Goal: Transaction & Acquisition: Purchase product/service

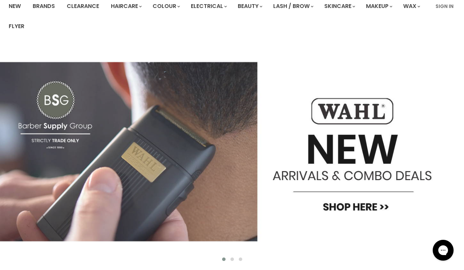
scroll to position [58, 0]
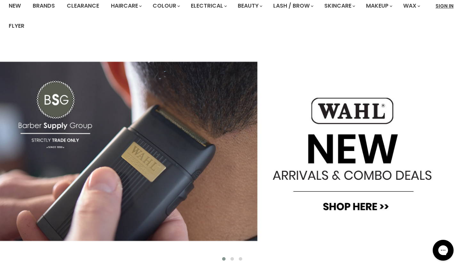
click at [447, 6] on link "Sign In" at bounding box center [444, 6] width 26 height 15
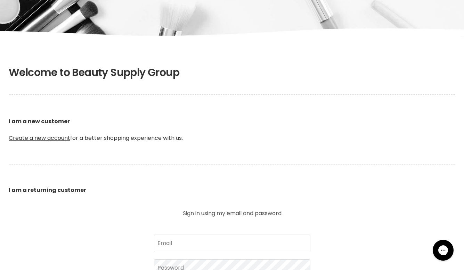
scroll to position [108, 0]
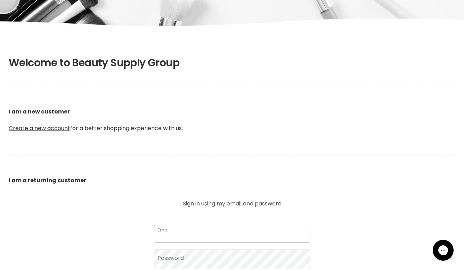
type input "[EMAIL_ADDRESS][DOMAIN_NAME]"
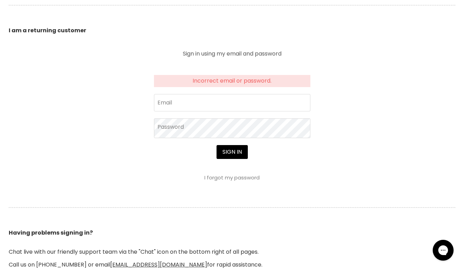
scroll to position [258, 0]
type input "[EMAIL_ADDRESS][DOMAIN_NAME]"
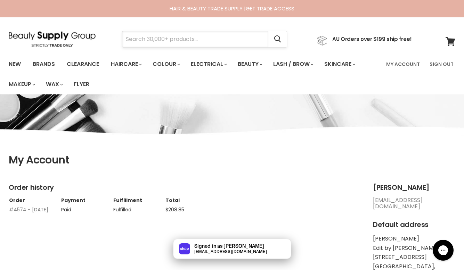
click at [153, 41] on input "Search" at bounding box center [195, 39] width 146 height 16
type input "trolley"
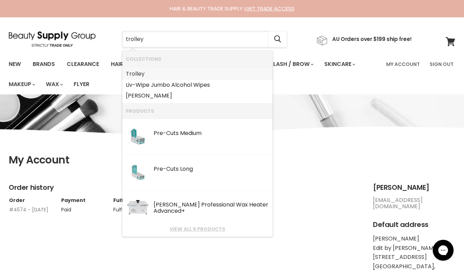
click at [151, 70] on link "Trolley" at bounding box center [197, 73] width 143 height 11
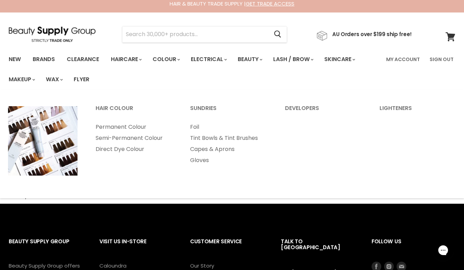
scroll to position [4, 0]
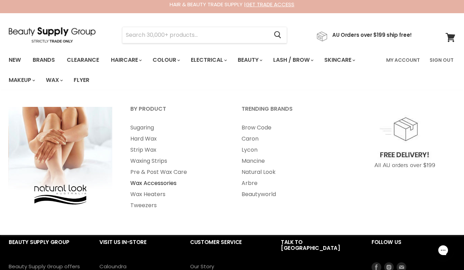
click at [144, 183] on link "Wax Accessories" at bounding box center [177, 183] width 110 height 11
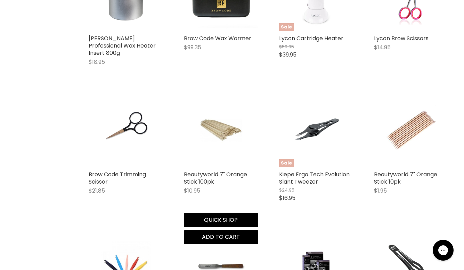
scroll to position [398, 0]
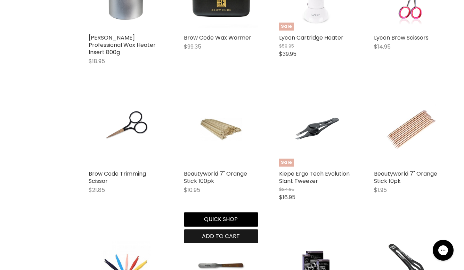
click at [219, 232] on span "Add to cart" at bounding box center [221, 236] width 38 height 8
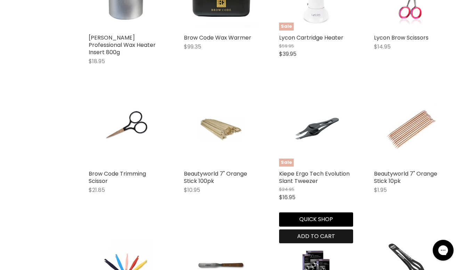
click at [302, 232] on span "Add to cart" at bounding box center [316, 236] width 38 height 8
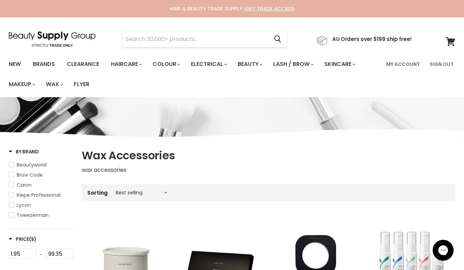
scroll to position [0, 0]
click at [145, 41] on input "Search" at bounding box center [195, 39] width 146 height 16
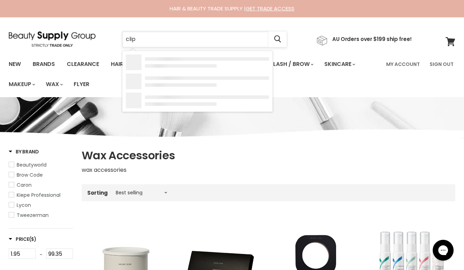
type input "clips"
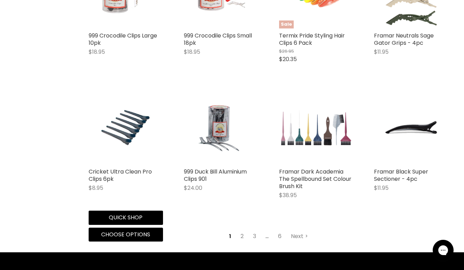
scroll to position [769, 0]
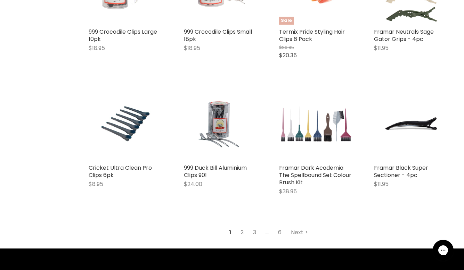
click at [243, 229] on link "2" at bounding box center [242, 233] width 11 height 13
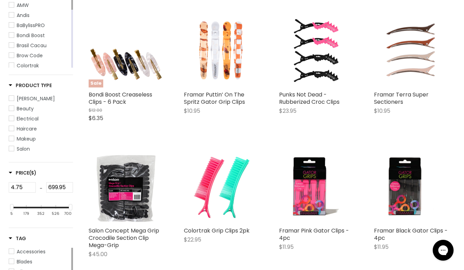
scroll to position [164, 0]
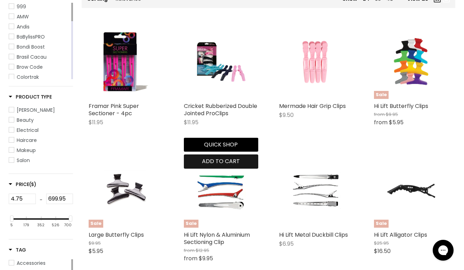
click at [212, 159] on span "Add to cart" at bounding box center [221, 161] width 38 height 8
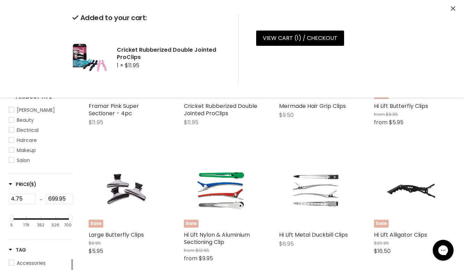
click at [284, 154] on figure "Main content" at bounding box center [316, 191] width 74 height 74
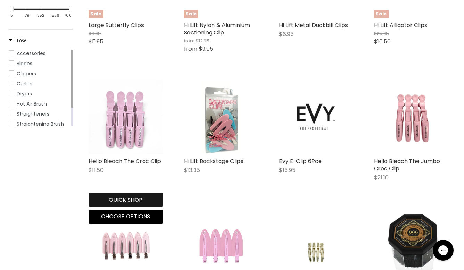
scroll to position [377, 0]
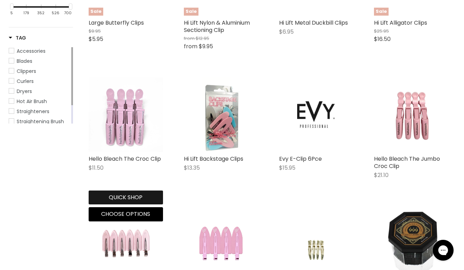
click at [129, 197] on button "Quick shop" at bounding box center [126, 198] width 74 height 14
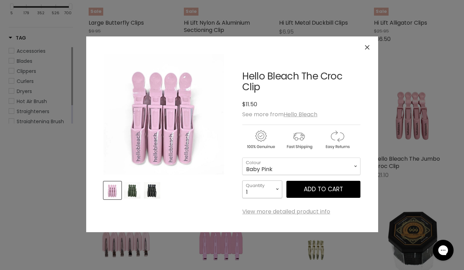
select select "2"
type input "2"
click at [325, 190] on span "Add to cart" at bounding box center [323, 189] width 39 height 8
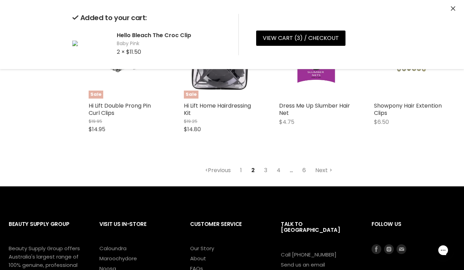
scroll to position [825, 0]
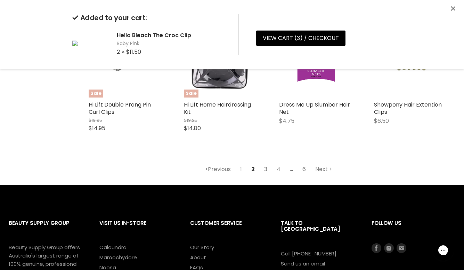
click at [264, 167] on link "3" at bounding box center [265, 169] width 11 height 13
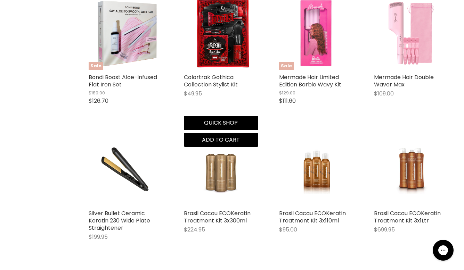
scroll to position [711, 0]
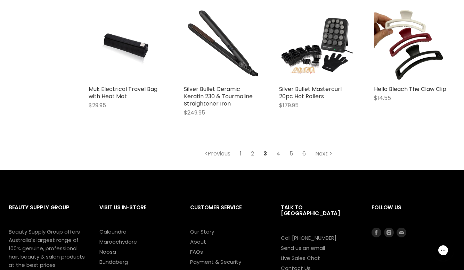
click at [244, 153] on link "1" at bounding box center [240, 154] width 9 height 13
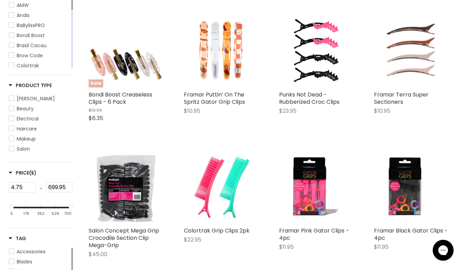
scroll to position [164, 0]
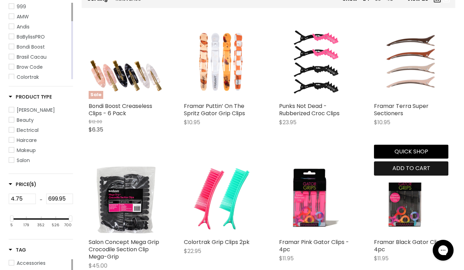
click at [409, 164] on span "Add to cart" at bounding box center [411, 168] width 38 height 8
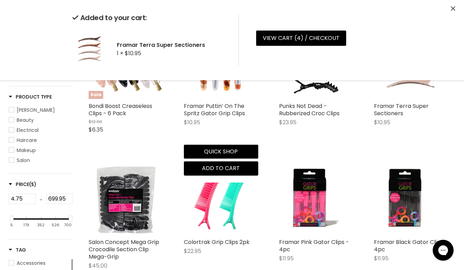
click at [260, 122] on div "Framar Puttin’ On The Spritz Gator Grip Clips $10.95 Framar Quick shop Add to c…" at bounding box center [221, 100] width 88 height 165
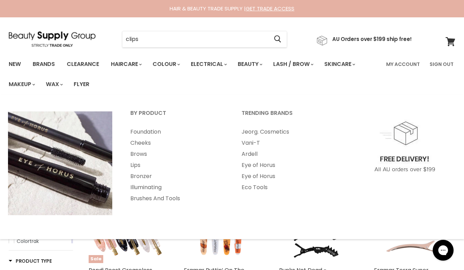
scroll to position [0, 0]
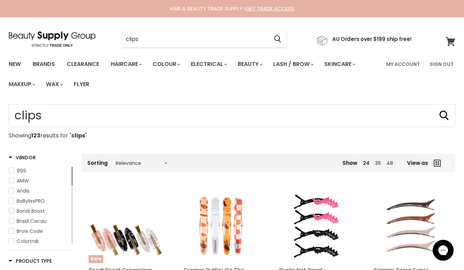
click at [446, 44] on icon at bounding box center [450, 41] width 10 height 9
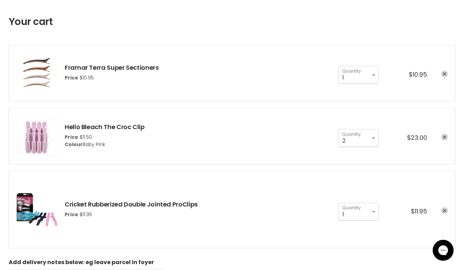
scroll to position [77, 0]
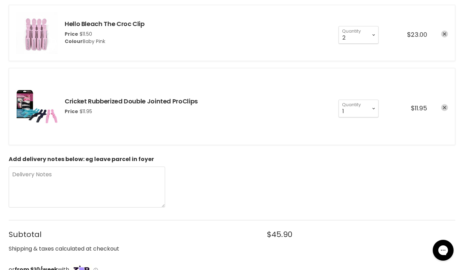
click at [286, 165] on div "Add delivery notes below: eg leave parcel in foyer Delivery Notes" at bounding box center [232, 182] width 446 height 53
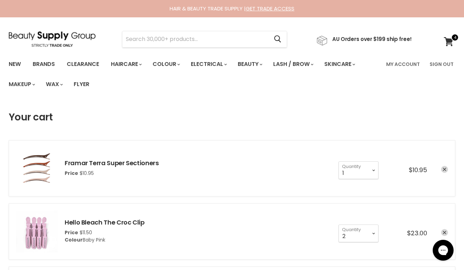
scroll to position [0, 0]
select select "2"
type input "2"
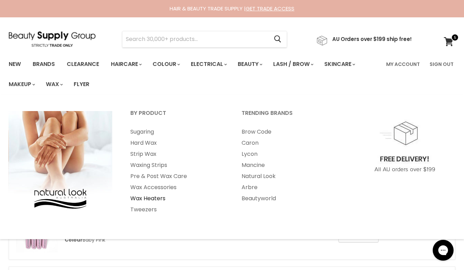
click at [160, 197] on link "Wax Heaters" at bounding box center [177, 198] width 110 height 11
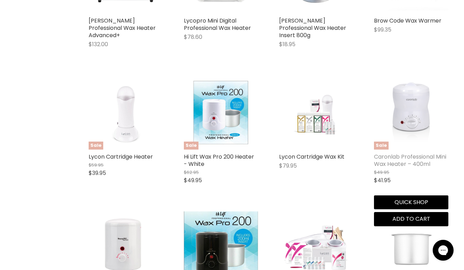
scroll to position [279, 0]
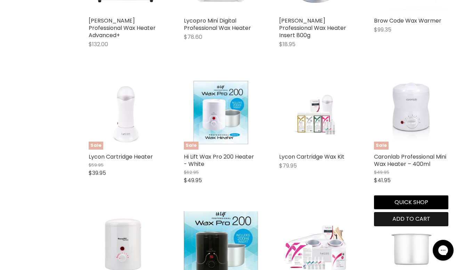
click at [406, 215] on span "Add to cart" at bounding box center [411, 219] width 38 height 8
click at [409, 215] on span "Add to cart" at bounding box center [411, 219] width 38 height 8
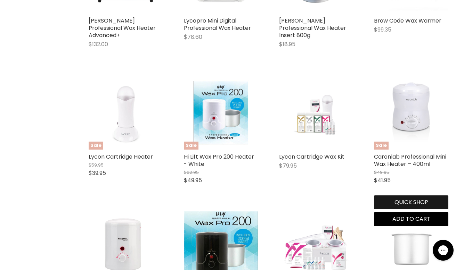
click at [403, 198] on button "Quick shop" at bounding box center [411, 203] width 74 height 14
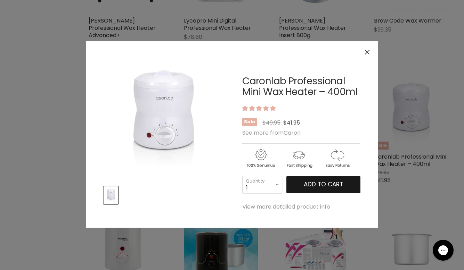
click at [315, 187] on span "Add to cart" at bounding box center [323, 184] width 39 height 8
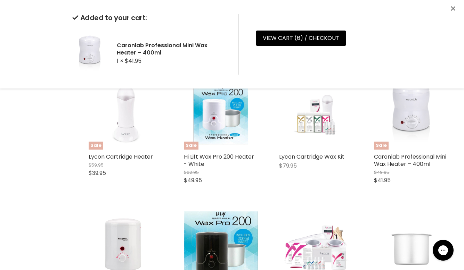
click at [453, 8] on icon "Close" at bounding box center [453, 8] width 5 height 5
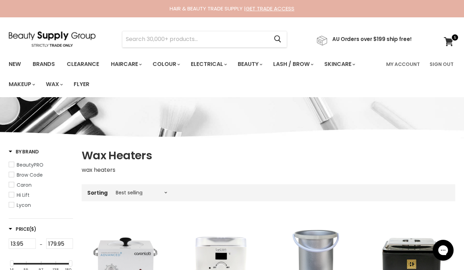
scroll to position [0, 0]
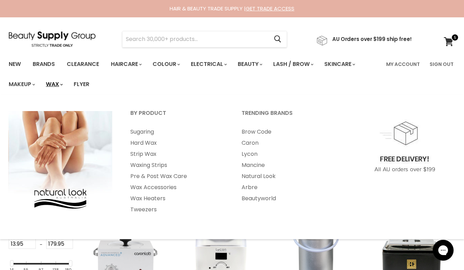
click at [54, 87] on link "Wax" at bounding box center [54, 84] width 26 height 15
click at [145, 141] on link "Hard Wax" at bounding box center [177, 143] width 110 height 11
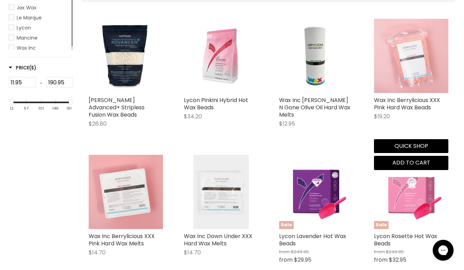
scroll to position [189, 0]
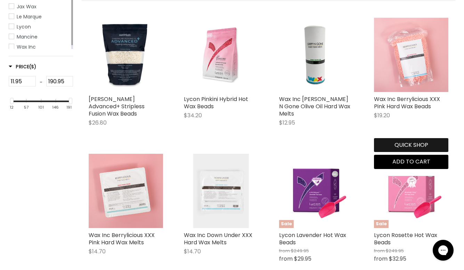
click at [415, 146] on button "Quick shop" at bounding box center [411, 145] width 74 height 14
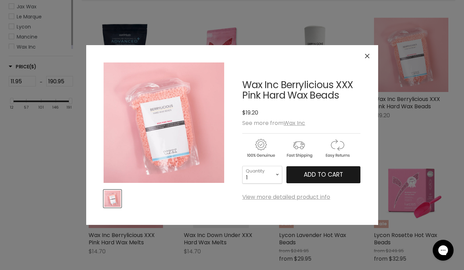
click at [319, 177] on span "Add to cart" at bounding box center [323, 175] width 39 height 8
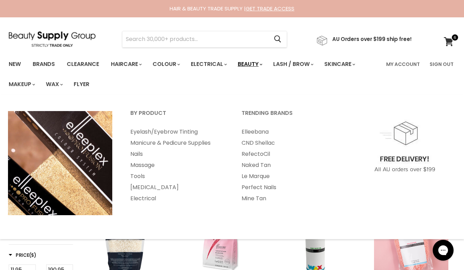
scroll to position [0, 0]
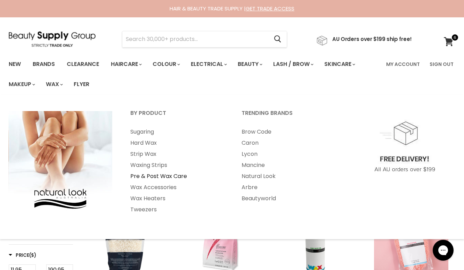
click at [148, 178] on link "Pre & Post Wax Care" at bounding box center [177, 176] width 110 height 11
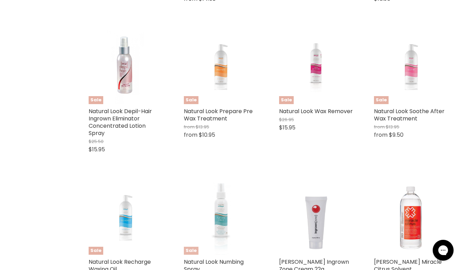
scroll to position [1145, 0]
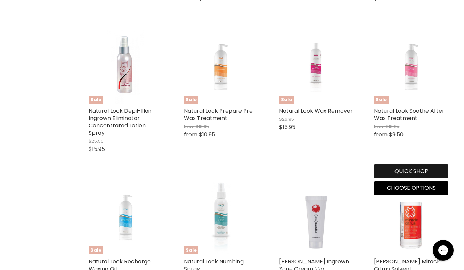
click at [414, 165] on button "Quick shop" at bounding box center [411, 172] width 74 height 14
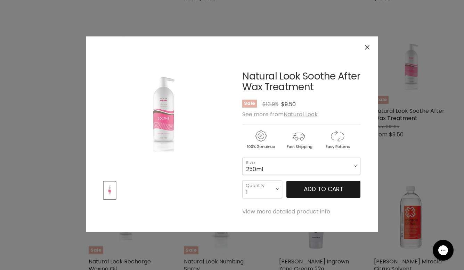
click at [327, 186] on span "Add to cart" at bounding box center [323, 189] width 39 height 8
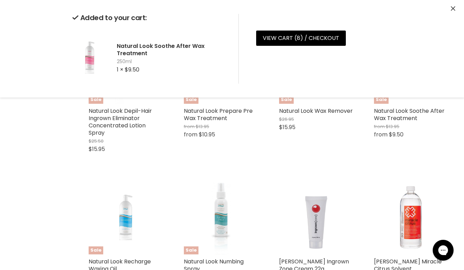
click at [452, 9] on icon "Close" at bounding box center [453, 8] width 5 height 5
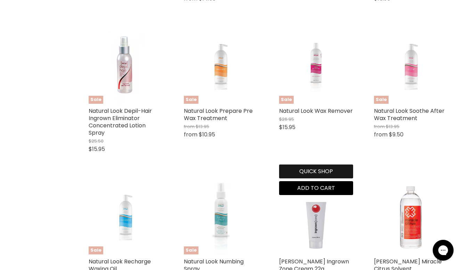
click at [308, 165] on button "Quick shop" at bounding box center [316, 172] width 74 height 14
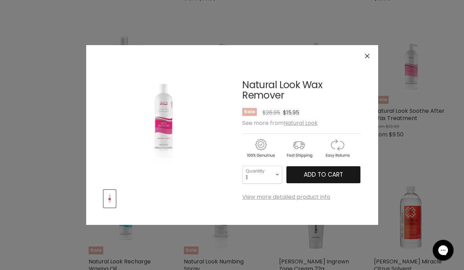
click at [319, 174] on span "Add to cart" at bounding box center [323, 175] width 39 height 8
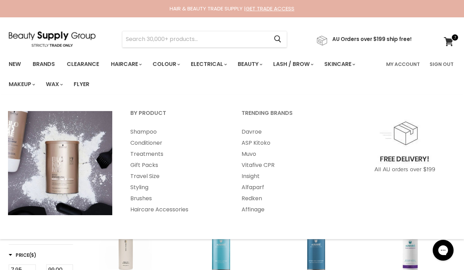
scroll to position [0, 0]
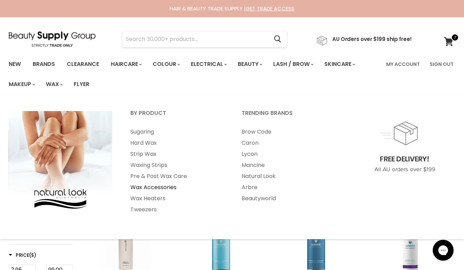
click at [149, 187] on link "Wax Accessories" at bounding box center [177, 187] width 110 height 11
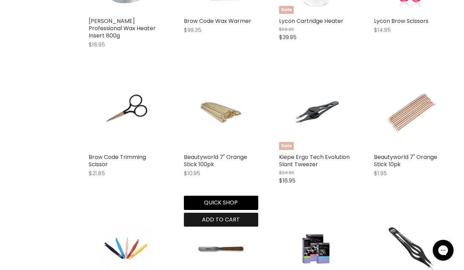
scroll to position [415, 0]
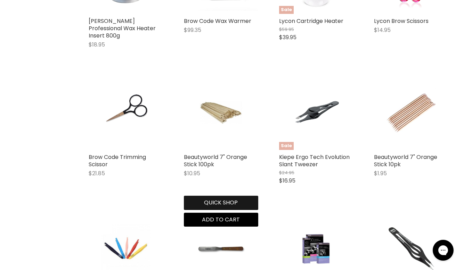
click at [211, 197] on button "Quick shop" at bounding box center [221, 203] width 74 height 14
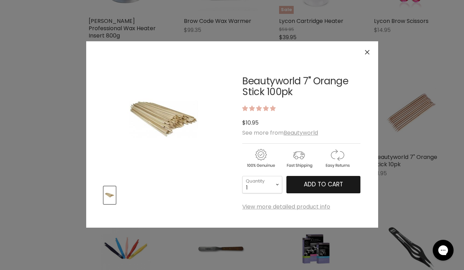
click at [315, 184] on span "Add to cart" at bounding box center [323, 184] width 39 height 8
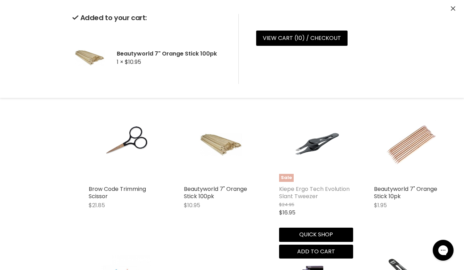
scroll to position [385, 0]
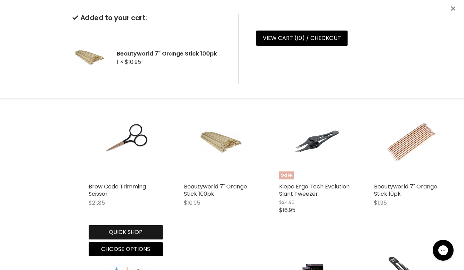
click at [129, 225] on button "Quick shop" at bounding box center [126, 232] width 74 height 14
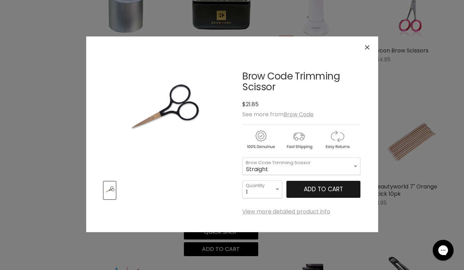
click at [311, 189] on span "Add to cart" at bounding box center [323, 189] width 39 height 8
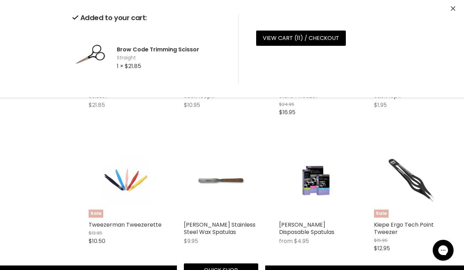
scroll to position [484, 0]
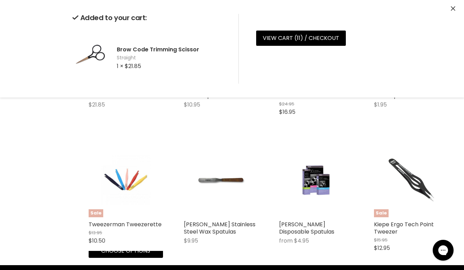
click at [118, 258] on div "Quick shop Choose options" at bounding box center [125, 241] width 77 height 34
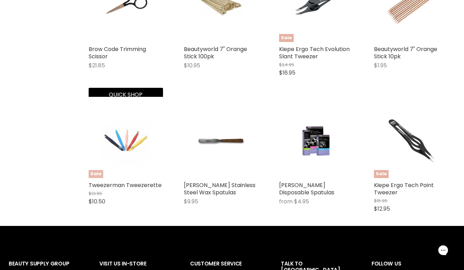
scroll to position [524, 0]
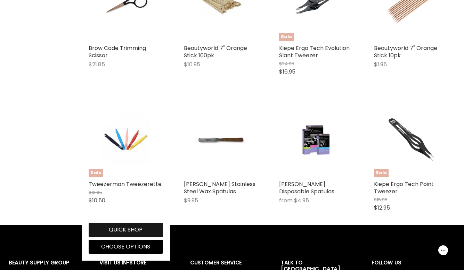
click at [131, 223] on button "Quick shop" at bounding box center [126, 230] width 74 height 14
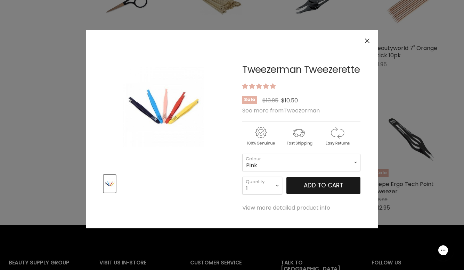
click at [303, 195] on button "Add to cart" at bounding box center [323, 185] width 74 height 17
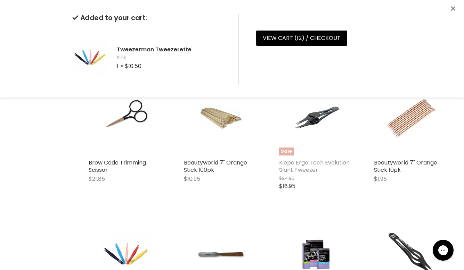
scroll to position [409, 0]
click at [307, 201] on div "Sale Kiepe Ergo Tech Evolution Slant Tweezer $24.95 $16.95 Kiepe Professional Q…" at bounding box center [316, 138] width 88 height 129
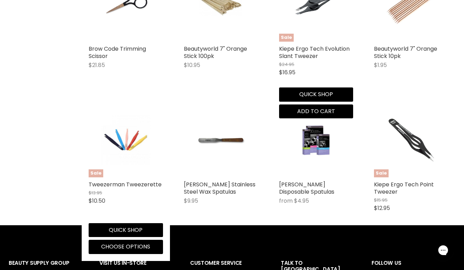
scroll to position [523, 0]
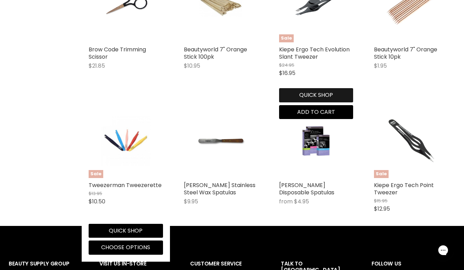
click at [309, 88] on button "Quick shop" at bounding box center [316, 95] width 74 height 14
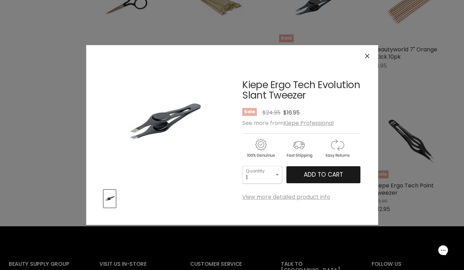
click at [313, 176] on span "Add to cart" at bounding box center [323, 175] width 39 height 8
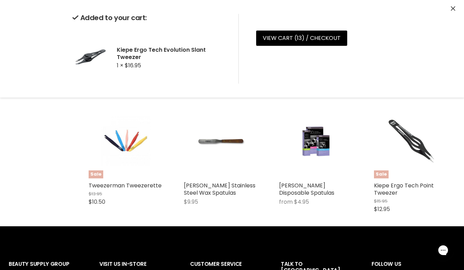
click at [455, 10] on icon "Close" at bounding box center [453, 8] width 5 height 5
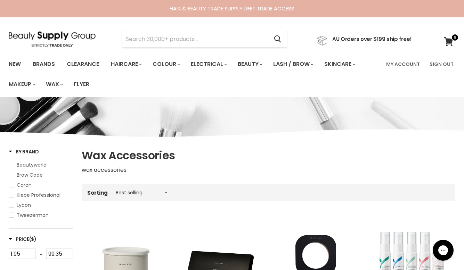
scroll to position [0, 0]
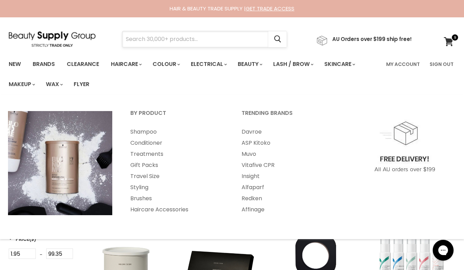
click at [160, 44] on input "Search" at bounding box center [195, 39] width 146 height 16
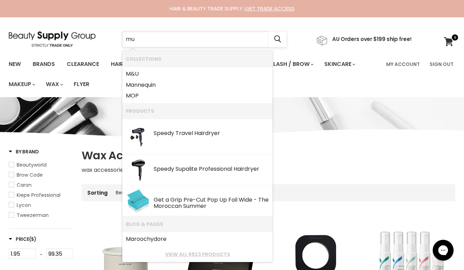
type input "muk"
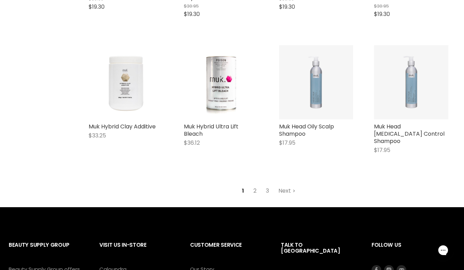
scroll to position [840, 0]
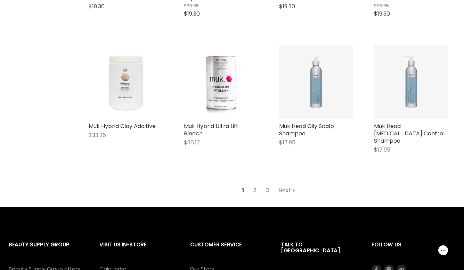
click at [253, 184] on link "2" at bounding box center [254, 190] width 11 height 13
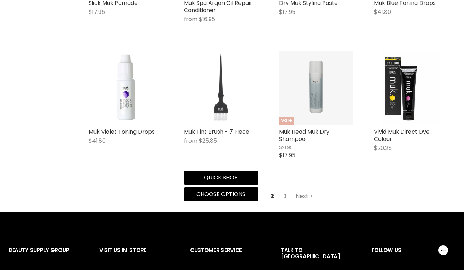
scroll to position [777, 0]
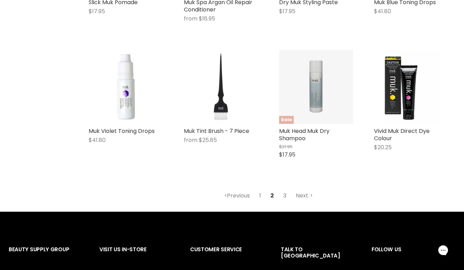
click at [284, 197] on link "3" at bounding box center [284, 196] width 11 height 13
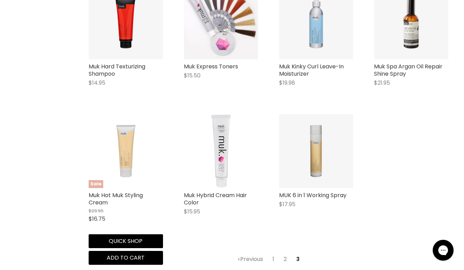
scroll to position [745, 0]
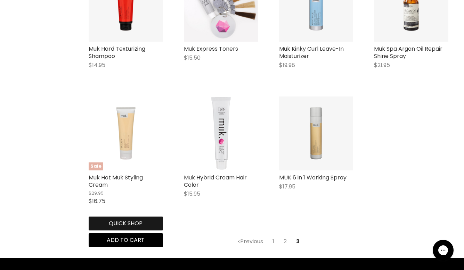
click at [117, 223] on button "Quick shop" at bounding box center [126, 224] width 74 height 14
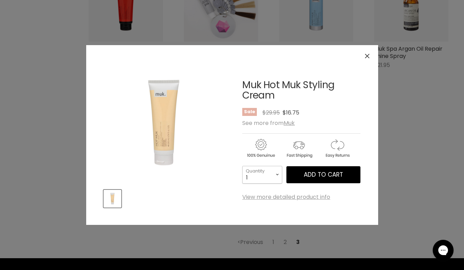
select select "5"
type input "5"
select select "4"
type input "4"
click at [331, 172] on span "Add to cart" at bounding box center [323, 175] width 39 height 8
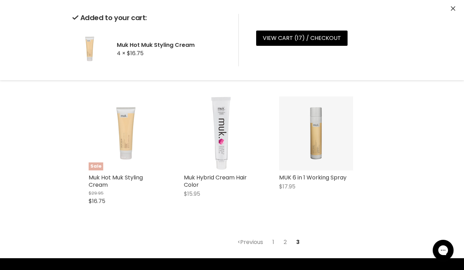
click at [453, 9] on icon "Close" at bounding box center [453, 8] width 5 height 5
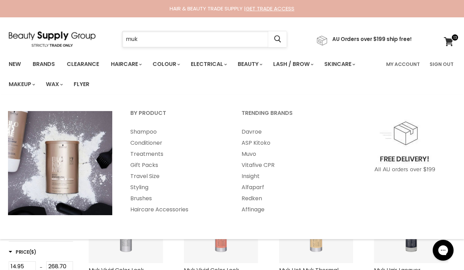
click at [143, 45] on input "muk" at bounding box center [195, 39] width 146 height 16
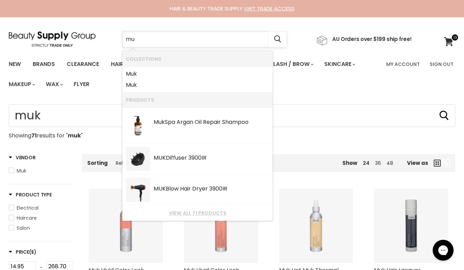
type input "m"
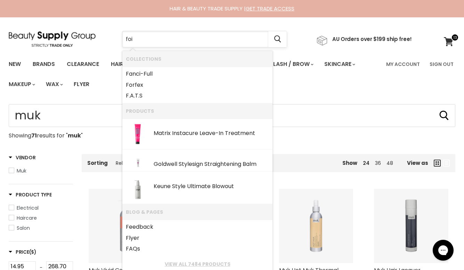
type input "foil"
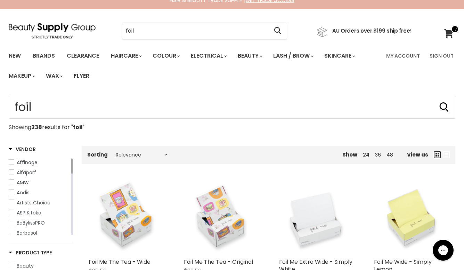
scroll to position [8, 0]
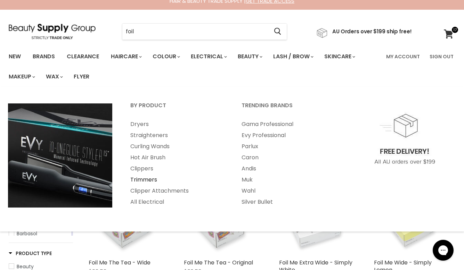
click at [140, 179] on link "Trimmers" at bounding box center [177, 179] width 110 height 11
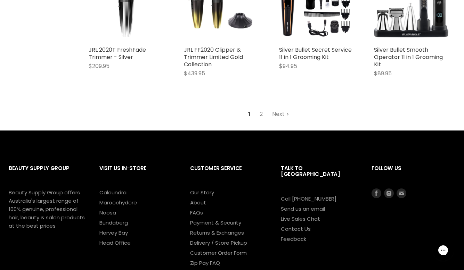
scroll to position [1774, 0]
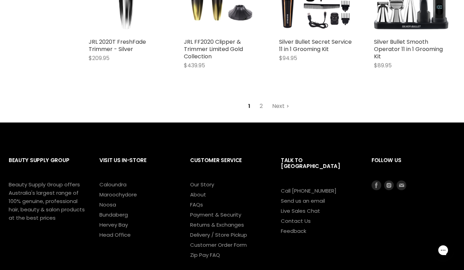
click at [278, 100] on link "Next" at bounding box center [280, 106] width 25 height 13
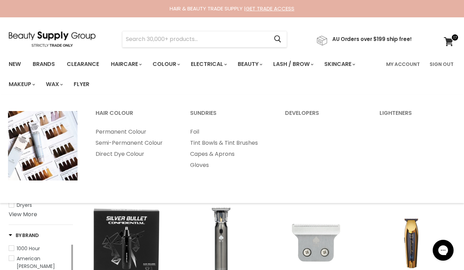
scroll to position [0, 0]
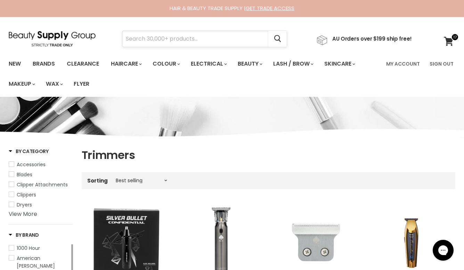
click at [183, 41] on input "Search" at bounding box center [195, 39] width 146 height 16
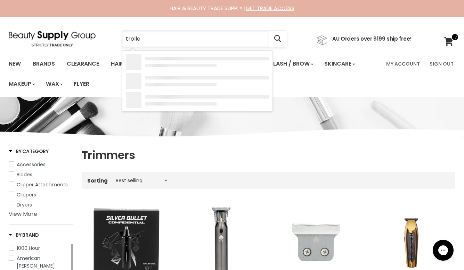
type input "trolley"
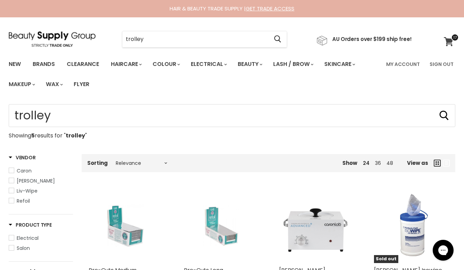
click at [449, 41] on icon at bounding box center [448, 41] width 9 height 9
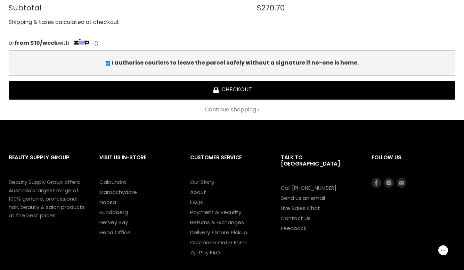
scroll to position [1121, 0]
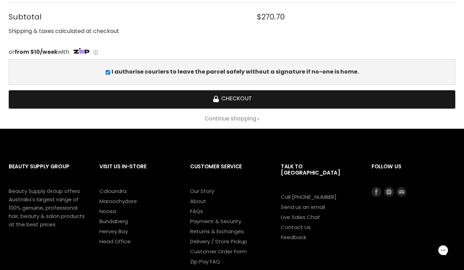
click at [249, 96] on button "Checkout" at bounding box center [232, 99] width 446 height 18
